Goal: Task Accomplishment & Management: Manage account settings

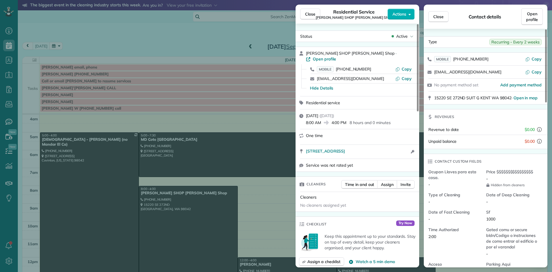
scroll to position [54, 0]
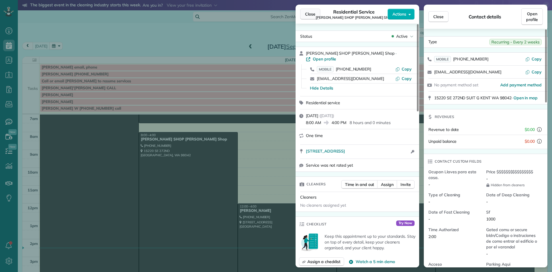
click at [309, 16] on span "Close" at bounding box center [310, 14] width 10 height 6
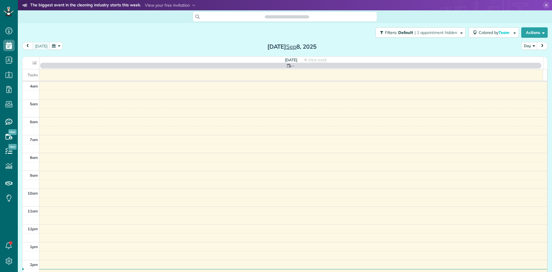
scroll to position [54, 0]
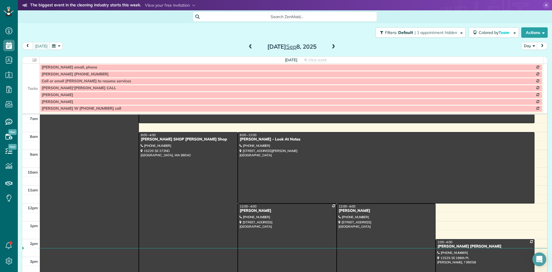
click at [543, 4] on icon at bounding box center [546, 5] width 7 height 7
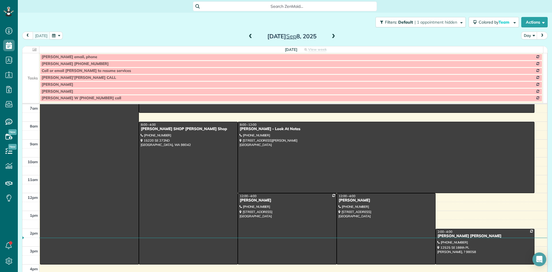
click at [436, 261] on div at bounding box center [485, 246] width 98 height 35
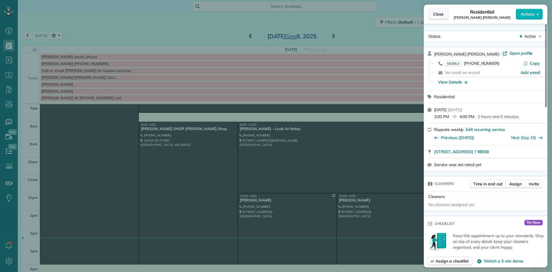
click at [440, 13] on span "Close" at bounding box center [438, 14] width 10 height 6
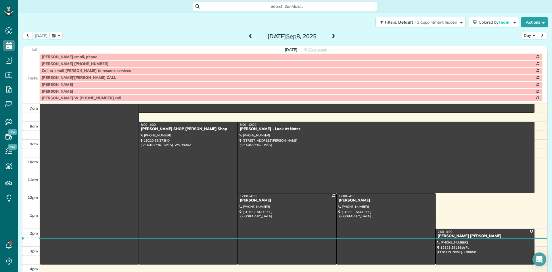
click at [35, 71] on td at bounding box center [30, 70] width 17 height 7
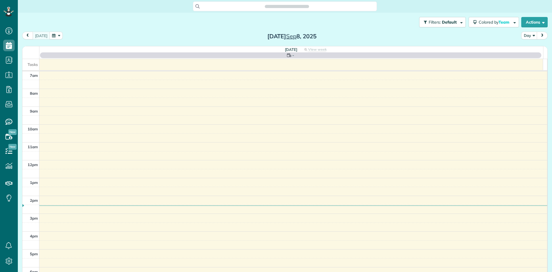
scroll to position [3, 3]
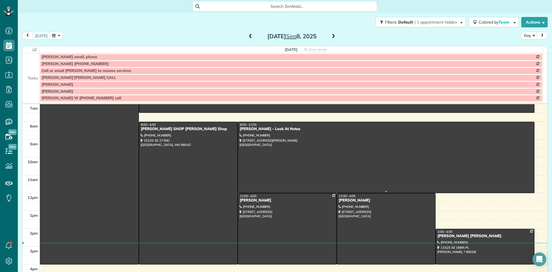
click at [251, 126] on span "8:00 - 12:00" at bounding box center [248, 124] width 17 height 4
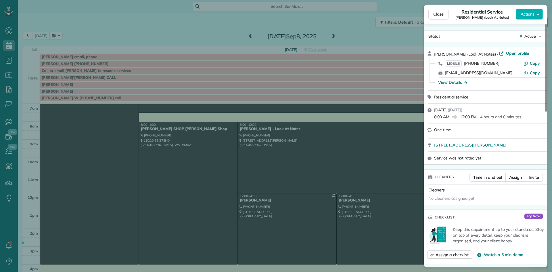
drag, startPoint x: 454, startPoint y: 53, endPoint x: 432, endPoint y: 51, distance: 22.5
click at [432, 51] on div "Robin Jones (Look At Notes) · Open profile MOBILE (206) 954-3009 Copy rlhjones@…" at bounding box center [486, 68] width 124 height 43
click at [448, 83] on div "View Details" at bounding box center [452, 82] width 29 height 6
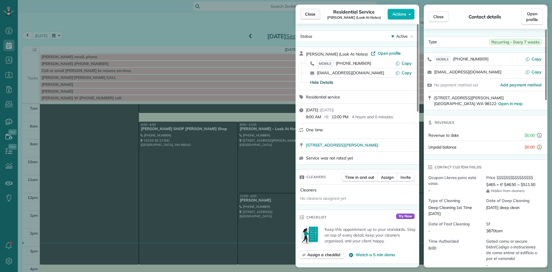
click at [312, 19] on button "Close" at bounding box center [310, 14] width 20 height 11
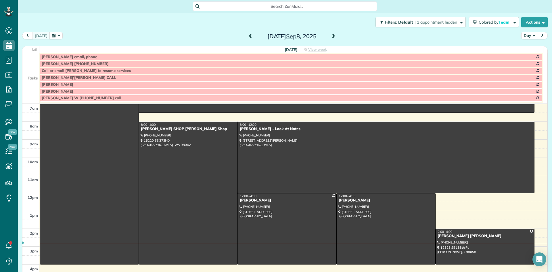
click at [331, 37] on span at bounding box center [333, 36] width 6 height 5
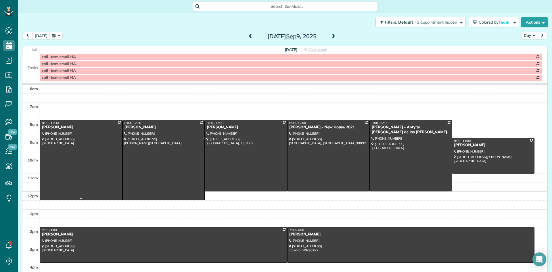
scroll to position [25, 0]
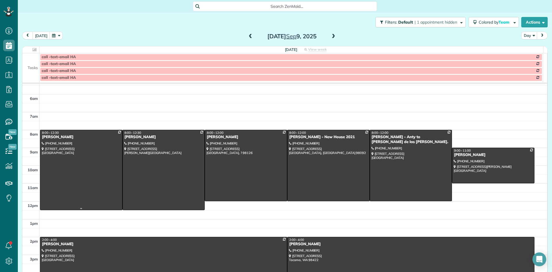
click at [53, 138] on div "[PERSON_NAME]" at bounding box center [81, 137] width 79 height 5
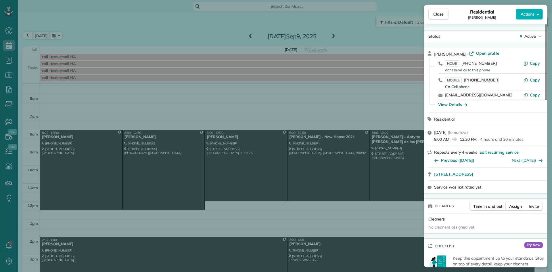
drag, startPoint x: 458, startPoint y: 52, endPoint x: 435, endPoint y: 51, distance: 23.3
click at [435, 51] on div "RJ Badshad · Open profile" at bounding box center [489, 53] width 110 height 7
click at [444, 106] on div "View Details" at bounding box center [452, 104] width 29 height 6
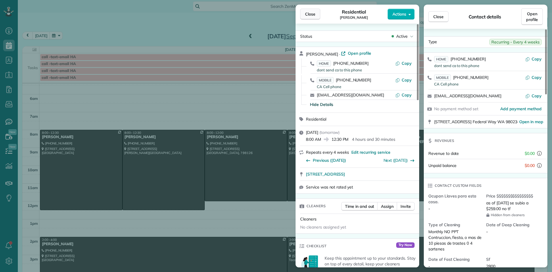
click at [309, 12] on span "Close" at bounding box center [310, 14] width 10 height 6
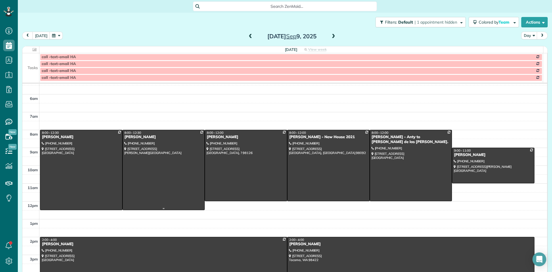
click at [144, 141] on div at bounding box center [164, 170] width 82 height 80
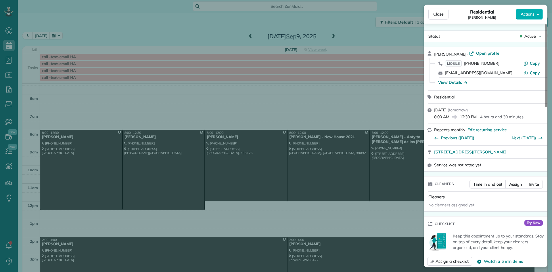
drag, startPoint x: 455, startPoint y: 55, endPoint x: 436, endPoint y: 53, distance: 18.7
click at [428, 55] on div "Michelle Lin · Open profile MOBILE (206) 369-7405 Copy michelleylin@yahoo.com C…" at bounding box center [486, 68] width 124 height 43
click at [453, 83] on div "View Details" at bounding box center [452, 82] width 29 height 6
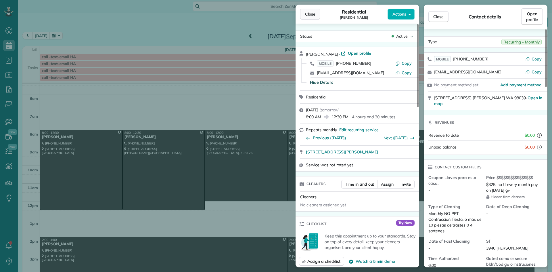
click at [316, 14] on button "Close" at bounding box center [310, 14] width 20 height 11
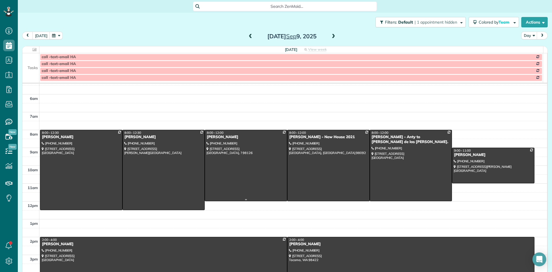
click at [223, 137] on div "Darin Johnson" at bounding box center [245, 137] width 79 height 5
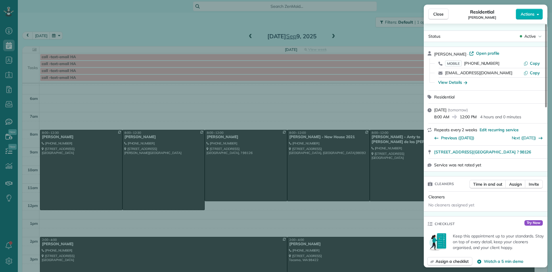
drag, startPoint x: 462, startPoint y: 53, endPoint x: 434, endPoint y: 53, distance: 28.2
click at [434, 53] on div "Darin Johnson · Open profile MOBILE (206) 551-5496 Copy djohbson@advantagebis.c…" at bounding box center [486, 68] width 124 height 43
click at [452, 84] on div "View Details" at bounding box center [452, 82] width 29 height 6
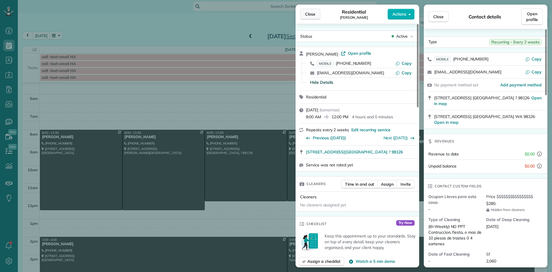
click at [309, 16] on span "Close" at bounding box center [310, 14] width 10 height 6
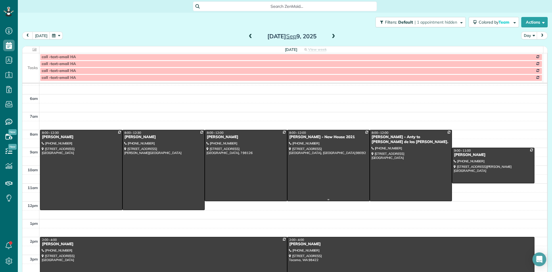
click at [294, 137] on div "Kate Gibson - New House 2021" at bounding box center [328, 137] width 79 height 5
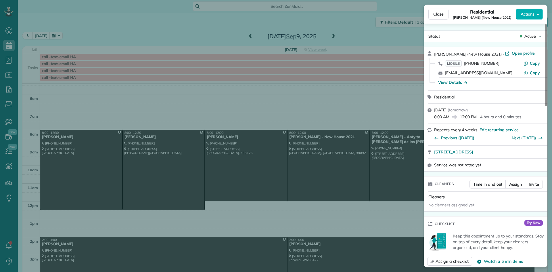
drag, startPoint x: 457, startPoint y: 52, endPoint x: 434, endPoint y: 54, distance: 23.4
click at [434, 54] on div "Kate Gibson (New House 2021) · Open profile MOBILE (253) 736-4177 Copy kategibs…" at bounding box center [486, 68] width 124 height 43
click at [452, 82] on div "View Details" at bounding box center [452, 82] width 29 height 6
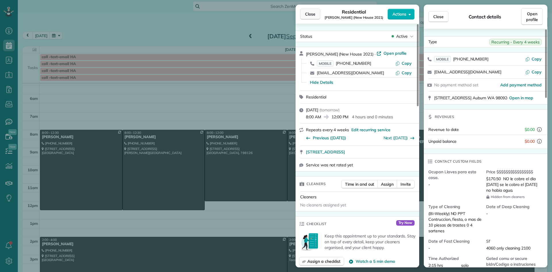
click at [313, 14] on span "Close" at bounding box center [310, 14] width 10 height 6
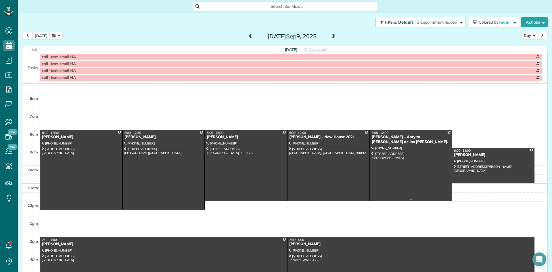
click at [374, 136] on div "Kim Baird - Anty to Britney de las casas." at bounding box center [410, 140] width 79 height 10
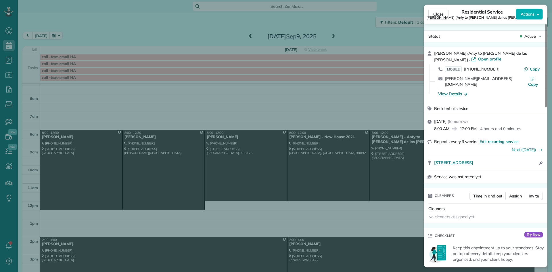
drag, startPoint x: 452, startPoint y: 54, endPoint x: 432, endPoint y: 54, distance: 20.1
click at [432, 54] on div "Kim Baird (Anty to Britney de las casas.) · Open profile MOBILE (206) 819-7790 …" at bounding box center [486, 74] width 124 height 55
click at [453, 91] on div "View Details" at bounding box center [452, 94] width 29 height 6
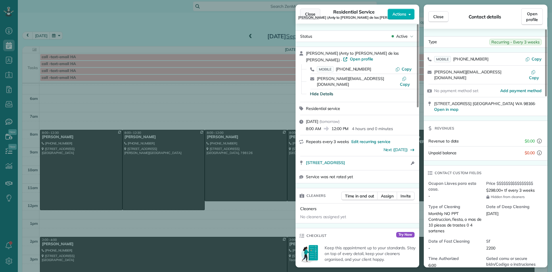
click at [314, 14] on span "Close" at bounding box center [310, 14] width 10 height 6
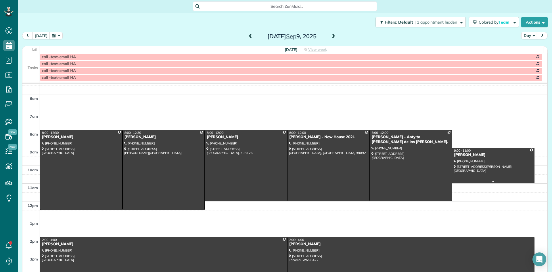
click at [454, 157] on div "Jamal Robertson" at bounding box center [493, 154] width 79 height 5
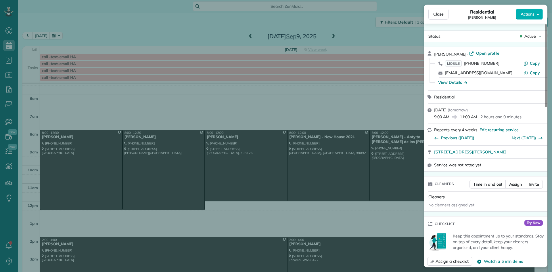
drag, startPoint x: 467, startPoint y: 54, endPoint x: 434, endPoint y: 52, distance: 32.8
click at [434, 52] on div "Jamal Robertson · Open profile MOBILE (206) 595-4625 Copy jamalcrobertson@gmail…" at bounding box center [486, 68] width 124 height 43
click at [456, 82] on div "View Details" at bounding box center [452, 82] width 29 height 6
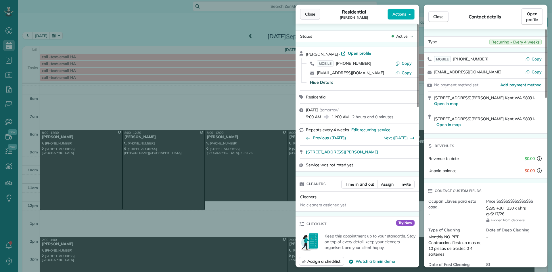
click at [314, 14] on span "Close" at bounding box center [310, 14] width 10 height 6
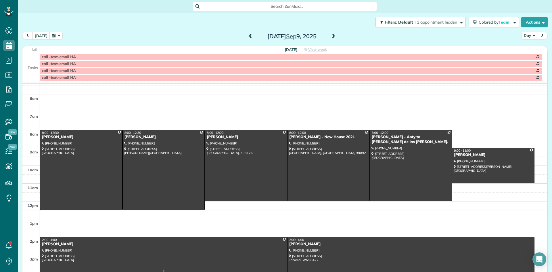
click at [51, 246] on div "Desiree Wood" at bounding box center [164, 243] width 244 height 5
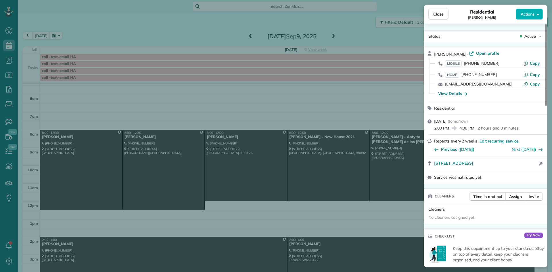
drag, startPoint x: 461, startPoint y: 51, endPoint x: 432, endPoint y: 54, distance: 29.8
click at [432, 54] on div "Desiree Wood · Open profile MOBILE (206) 755-3229 Copy HOME (206) 755-3229 Copy…" at bounding box center [486, 74] width 124 height 55
click at [457, 93] on div "View Details" at bounding box center [452, 94] width 29 height 6
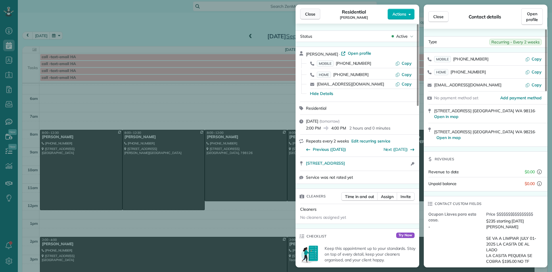
click at [312, 16] on span "Close" at bounding box center [310, 14] width 10 height 6
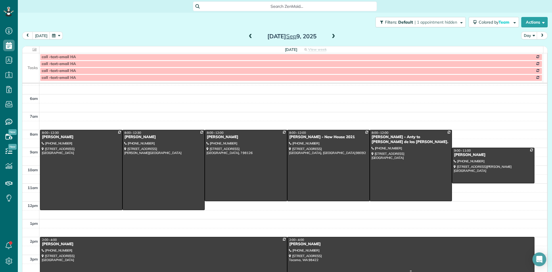
click at [293, 246] on div "Lisa Shang" at bounding box center [411, 243] width 244 height 5
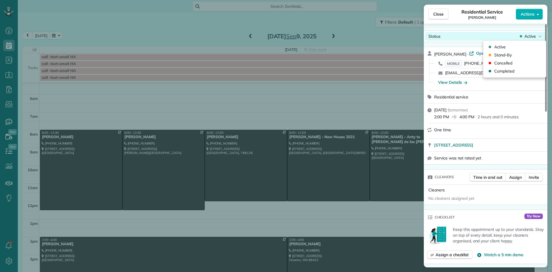
click at [527, 35] on span "Active" at bounding box center [529, 36] width 11 height 6
click at [508, 63] on span "Cancelled" at bounding box center [503, 63] width 18 height 6
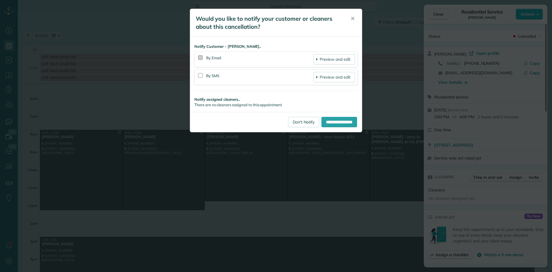
click at [200, 57] on div at bounding box center [200, 57] width 5 height 5
click at [333, 120] on input "**********" at bounding box center [339, 122] width 36 height 10
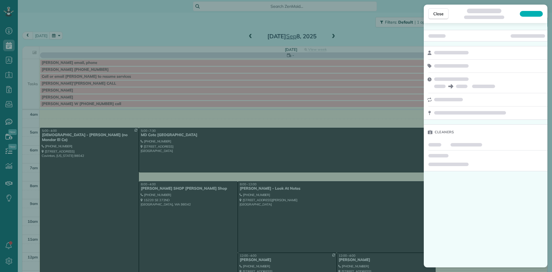
scroll to position [54, 0]
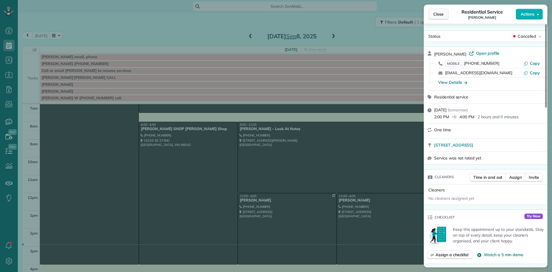
click at [441, 15] on span "Close" at bounding box center [438, 14] width 10 height 6
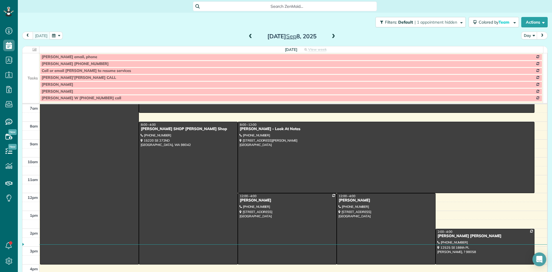
click at [330, 38] on span at bounding box center [333, 36] width 6 height 5
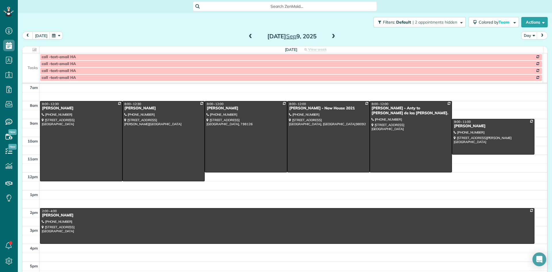
click at [247, 36] on span at bounding box center [250, 36] width 6 height 5
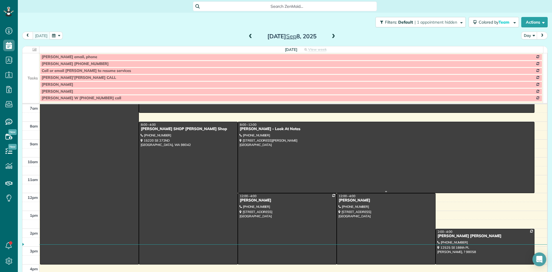
click at [254, 128] on div "[PERSON_NAME] - Look At Notes" at bounding box center [385, 128] width 293 height 5
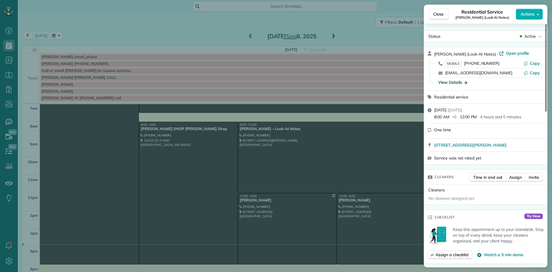
click at [447, 82] on div "View Details" at bounding box center [452, 82] width 29 height 6
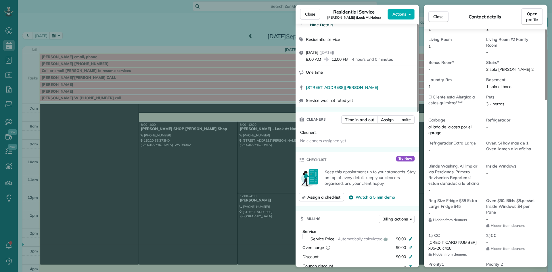
scroll to position [319, 0]
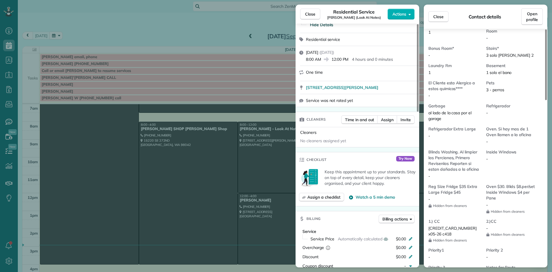
click at [11, 62] on div "Close Residential Service [PERSON_NAME] (Look At Notes) Actions Status Active […" at bounding box center [276, 136] width 552 height 272
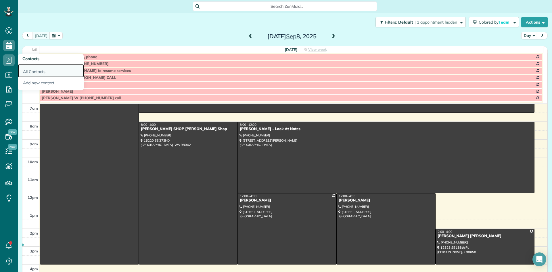
click at [32, 72] on link "All Contacts" at bounding box center [51, 70] width 66 height 13
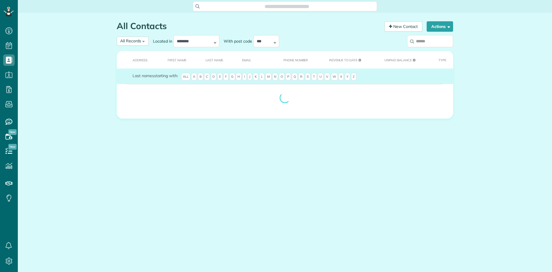
scroll to position [3, 3]
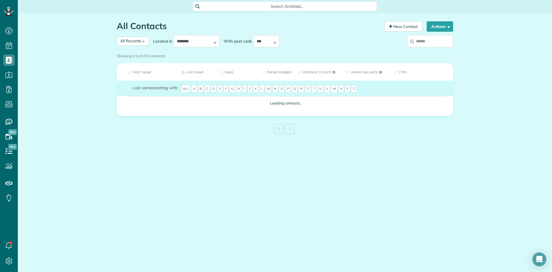
click at [428, 42] on input "search" at bounding box center [430, 41] width 46 height 12
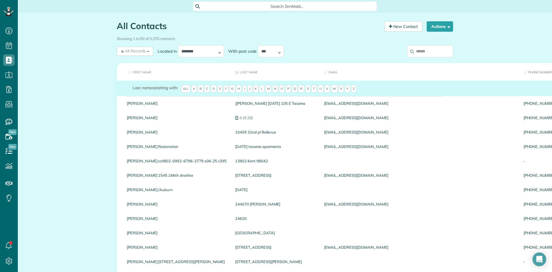
click at [420, 51] on input "search" at bounding box center [430, 51] width 46 height 12
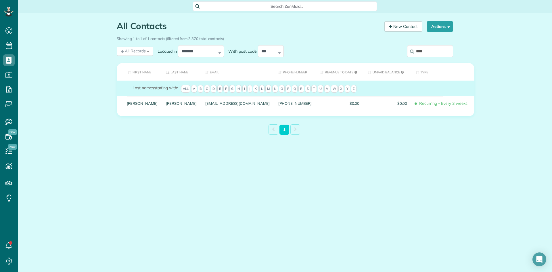
type input "****"
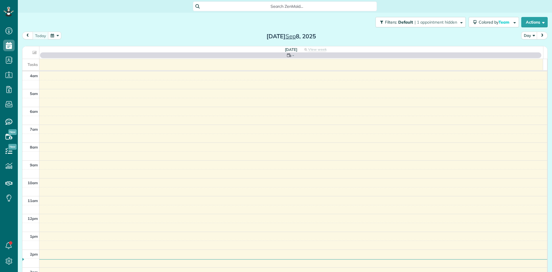
scroll to position [54, 0]
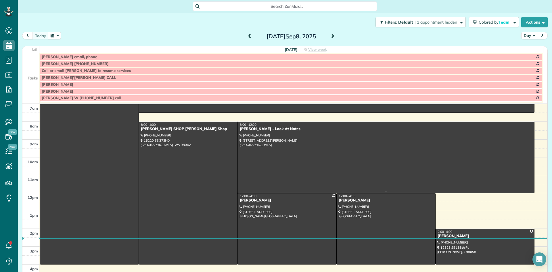
click at [250, 129] on div "Robin Jones - Look At Notes" at bounding box center [385, 128] width 293 height 5
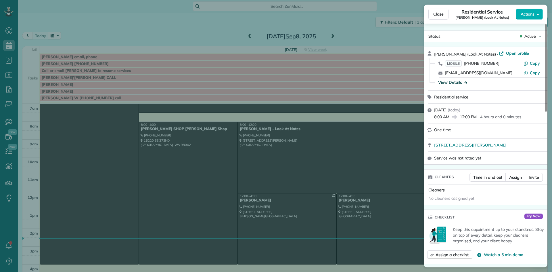
click at [451, 84] on div "View Details" at bounding box center [452, 82] width 29 height 6
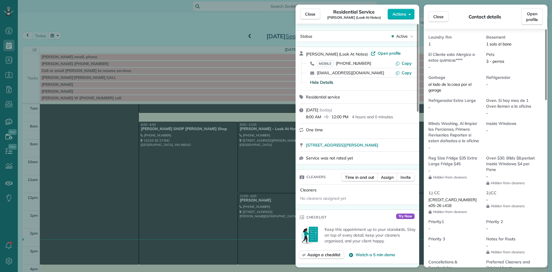
scroll to position [377, 0]
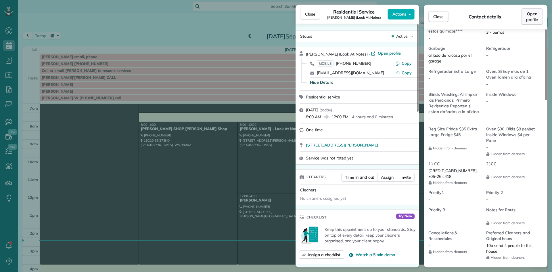
click at [532, 15] on span "Open profile" at bounding box center [532, 16] width 12 height 11
click at [309, 16] on span "Close" at bounding box center [310, 14] width 10 height 6
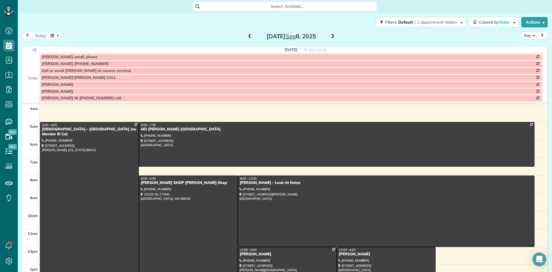
click at [329, 35] on span at bounding box center [332, 36] width 6 height 5
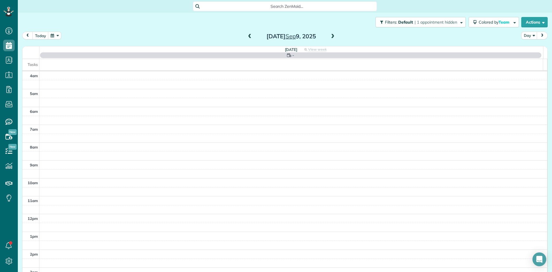
scroll to position [54, 0]
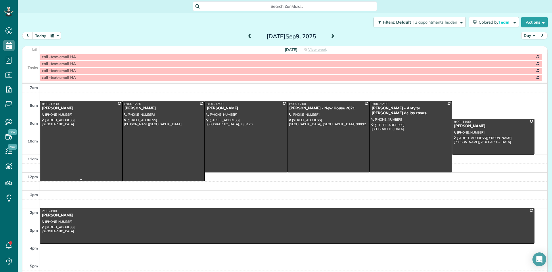
click at [49, 109] on div "RJ Badshad" at bounding box center [81, 108] width 79 height 5
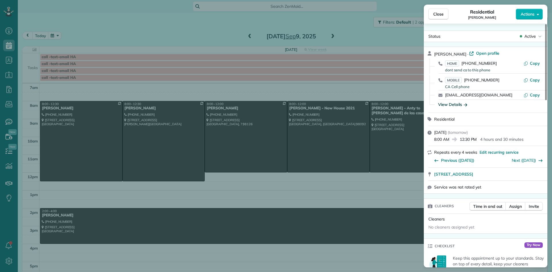
click at [449, 104] on div "View Details" at bounding box center [452, 104] width 29 height 6
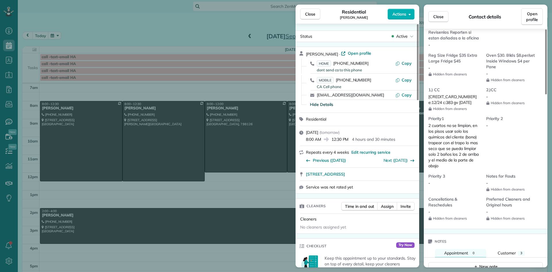
scroll to position [491, 0]
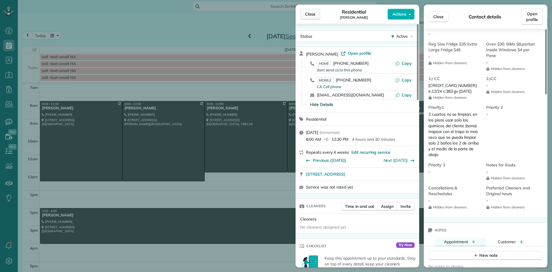
click at [310, 16] on span "Close" at bounding box center [310, 14] width 10 height 6
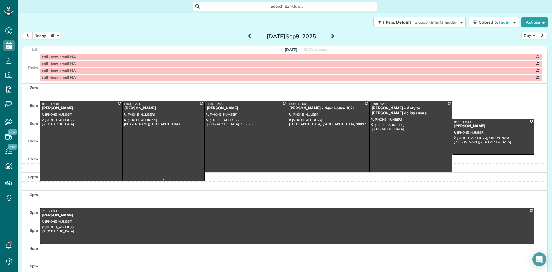
click at [135, 113] on div at bounding box center [164, 141] width 82 height 80
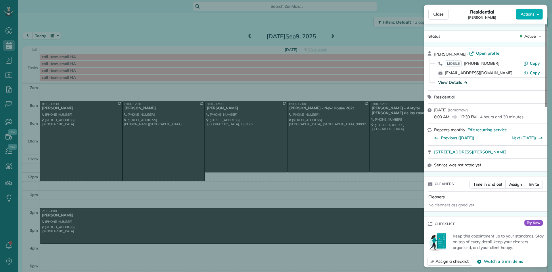
click at [451, 82] on div "View Details" at bounding box center [452, 82] width 29 height 6
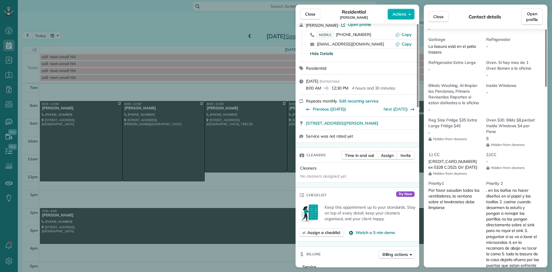
scroll to position [434, 0]
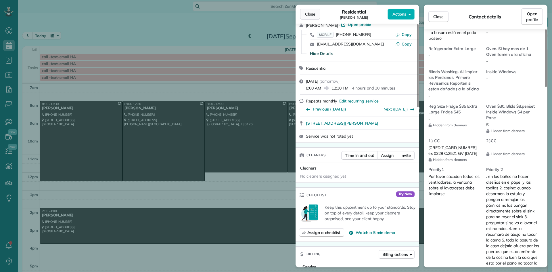
click at [308, 15] on span "Close" at bounding box center [310, 14] width 10 height 6
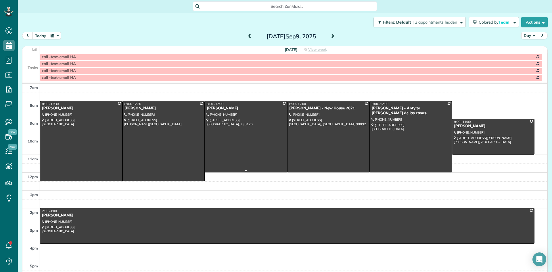
click at [212, 108] on div "Darin Johnson" at bounding box center [245, 108] width 79 height 5
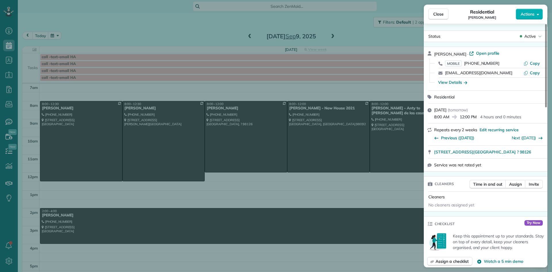
click at [446, 83] on div "View Details" at bounding box center [452, 82] width 29 height 6
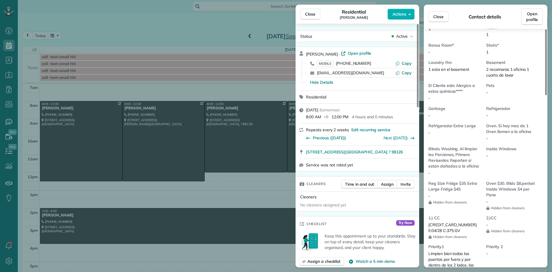
scroll to position [433, 0]
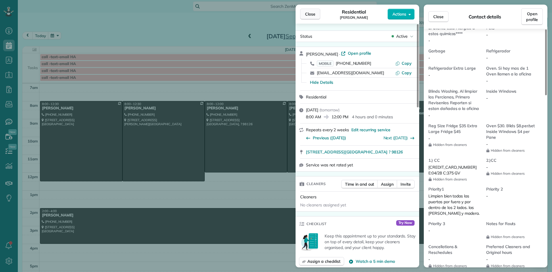
click at [312, 11] on span "Close" at bounding box center [310, 14] width 10 height 6
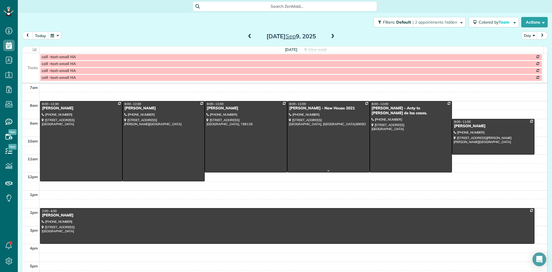
click at [298, 110] on div "Kate Gibson - New House 2021" at bounding box center [328, 108] width 79 height 5
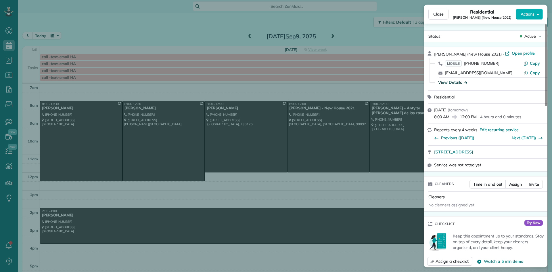
drag, startPoint x: 302, startPoint y: 105, endPoint x: 448, endPoint y: 84, distance: 147.6
click at [448, 84] on div "View Details" at bounding box center [452, 82] width 29 height 6
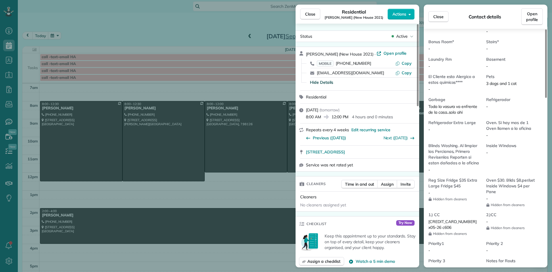
scroll to position [377, 0]
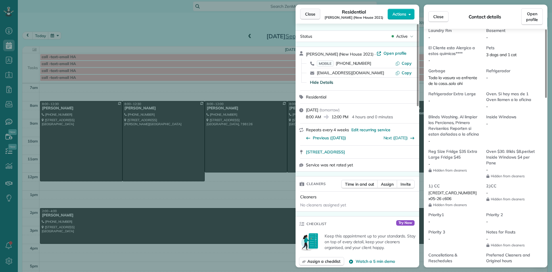
click at [316, 16] on button "Close" at bounding box center [310, 14] width 20 height 11
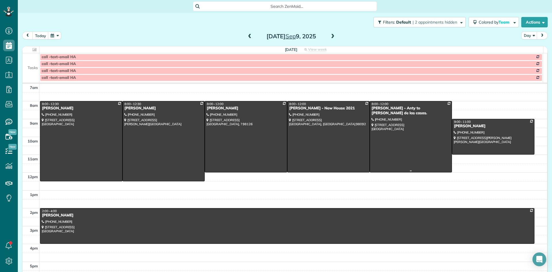
click at [371, 110] on div "Kim Baird - Anty to Britney de las casas." at bounding box center [410, 111] width 79 height 10
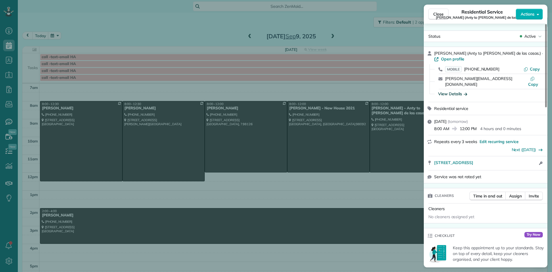
click at [450, 91] on div "View Details" at bounding box center [452, 94] width 29 height 6
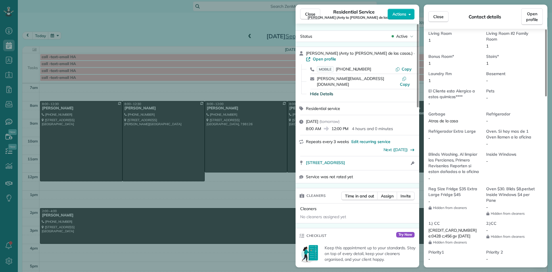
scroll to position [404, 0]
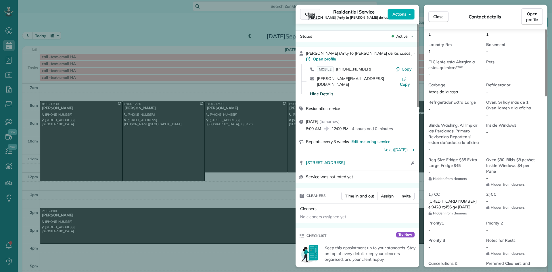
click at [314, 12] on span "Close" at bounding box center [310, 14] width 10 height 6
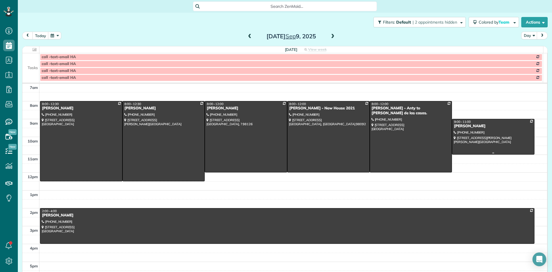
click at [454, 129] on div at bounding box center [493, 136] width 82 height 35
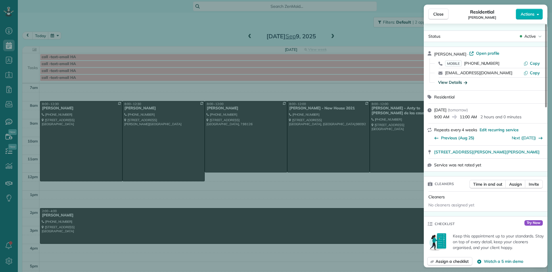
click at [450, 84] on div "View Details" at bounding box center [452, 82] width 29 height 6
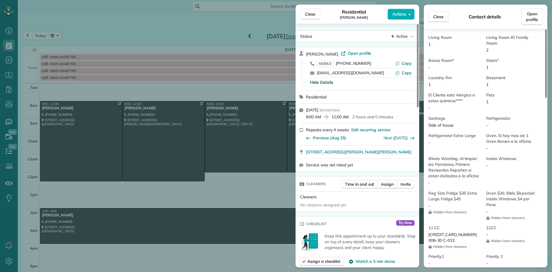
scroll to position [377, 0]
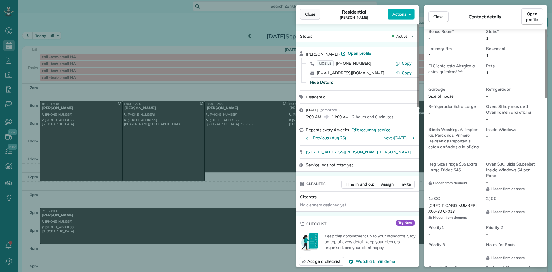
click at [309, 15] on span "Close" at bounding box center [310, 14] width 10 height 6
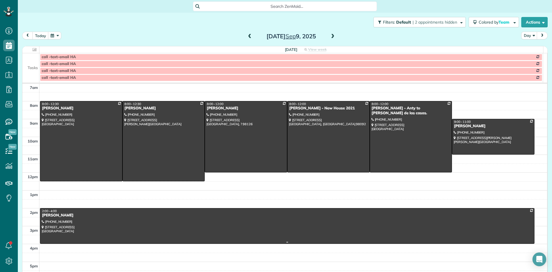
click at [57, 213] on div "Desiree Wood" at bounding box center [287, 215] width 491 height 5
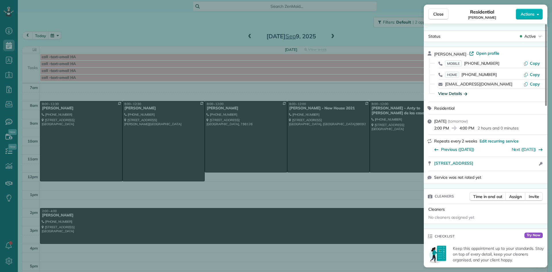
click at [448, 93] on div "View Details" at bounding box center [452, 94] width 29 height 6
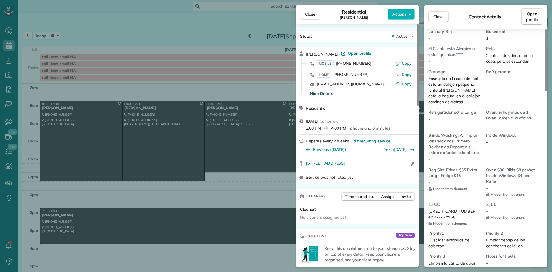
scroll to position [523, 0]
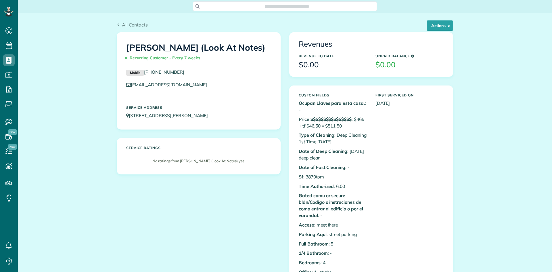
scroll to position [3, 3]
click at [440, 28] on button "Actions" at bounding box center [440, 25] width 26 height 10
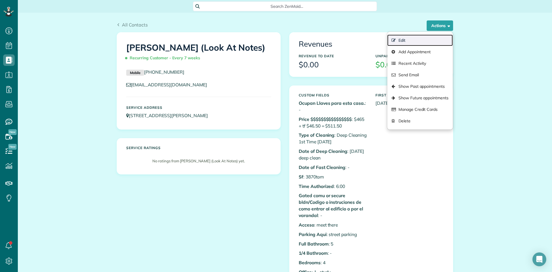
click at [405, 41] on link "Edit" at bounding box center [420, 39] width 66 height 11
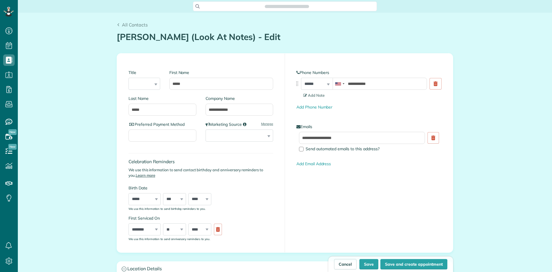
type input "**********"
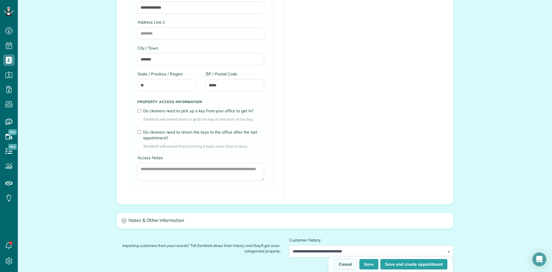
scroll to position [431, 0]
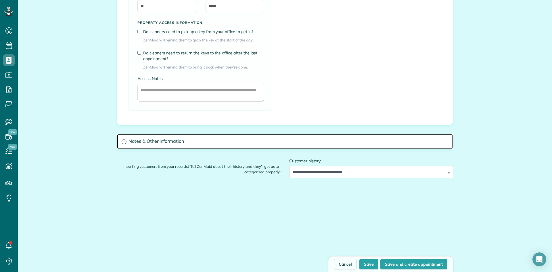
click at [149, 139] on h3 "Notes & Other Information" at bounding box center [285, 141] width 336 height 15
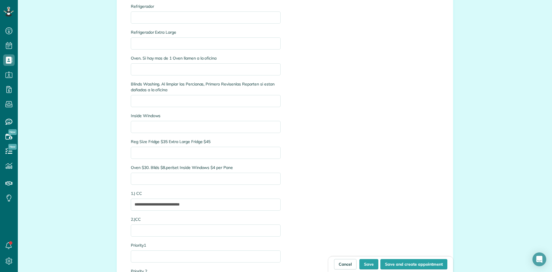
scroll to position [1322, 0]
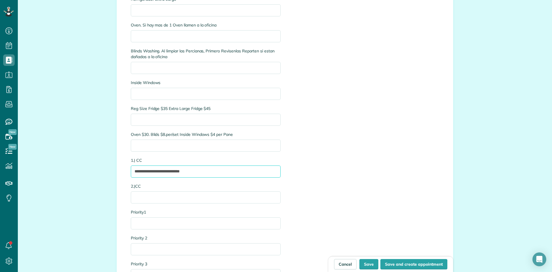
click at [203, 170] on input "**********" at bounding box center [206, 171] width 150 height 12
type input "*"
type input "**********"
click at [368, 265] on button "Save" at bounding box center [368, 264] width 19 height 10
type input "**********"
